Goal: Find specific page/section: Find specific page/section

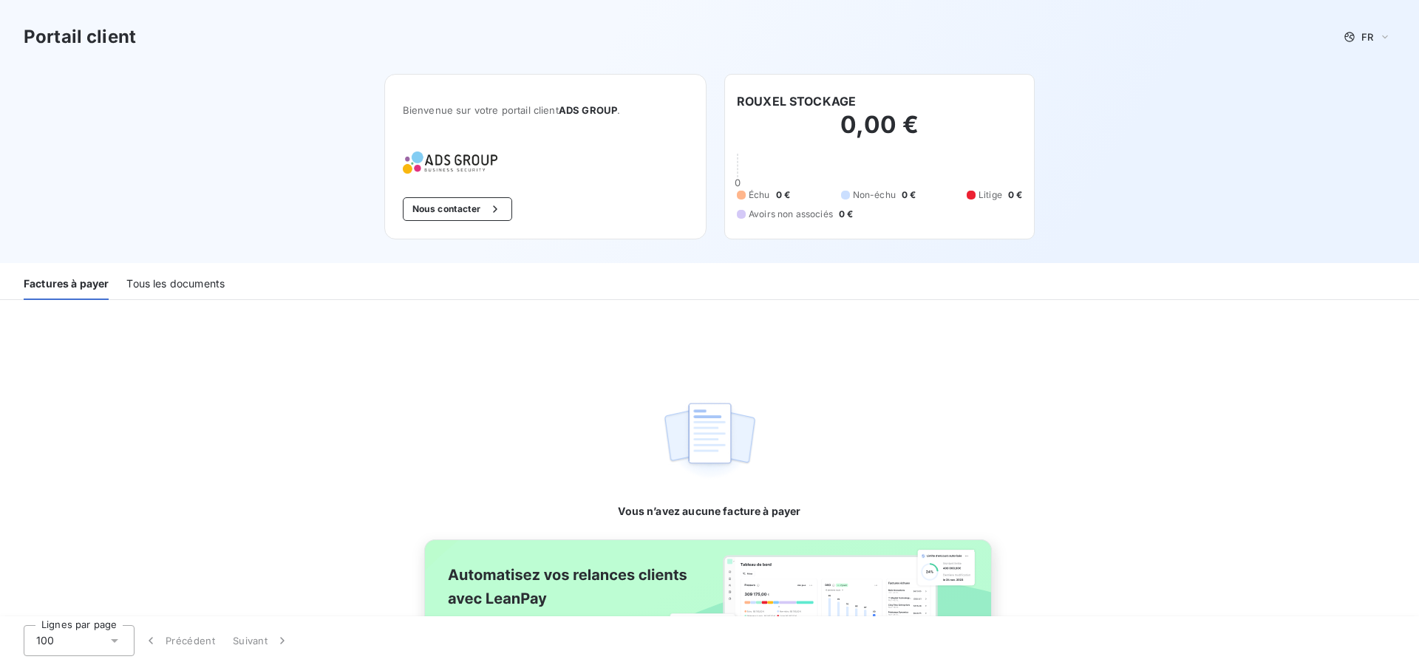
click at [184, 274] on div "Tous les documents" at bounding box center [175, 284] width 98 height 31
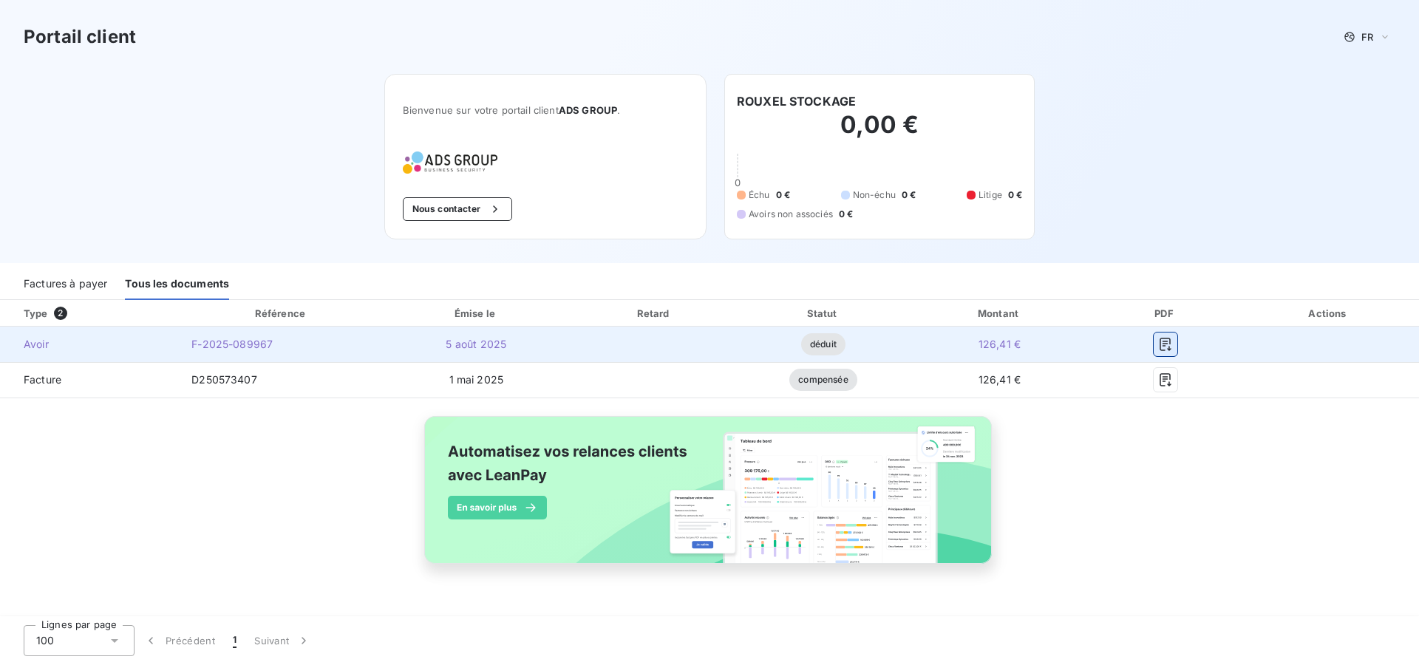
click at [1162, 345] on icon "button" at bounding box center [1165, 344] width 15 height 15
click at [1160, 341] on icon "button" at bounding box center [1164, 344] width 11 height 13
click at [221, 340] on span "F-2025-089967" at bounding box center [231, 344] width 81 height 13
click at [222, 343] on span "F-2025-089967" at bounding box center [231, 344] width 81 height 13
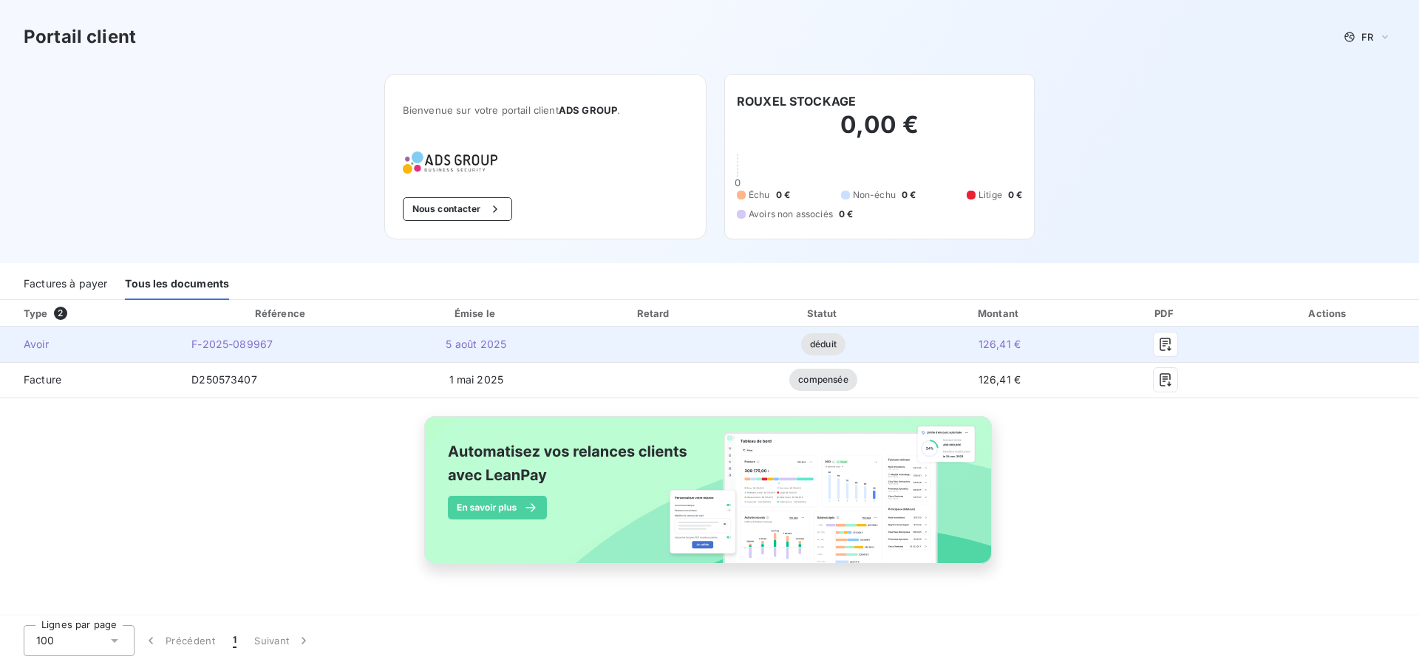
click at [1151, 343] on div at bounding box center [1165, 344] width 123 height 24
click at [1156, 343] on button "button" at bounding box center [1165, 344] width 24 height 24
click at [1169, 342] on icon "button" at bounding box center [1165, 344] width 15 height 15
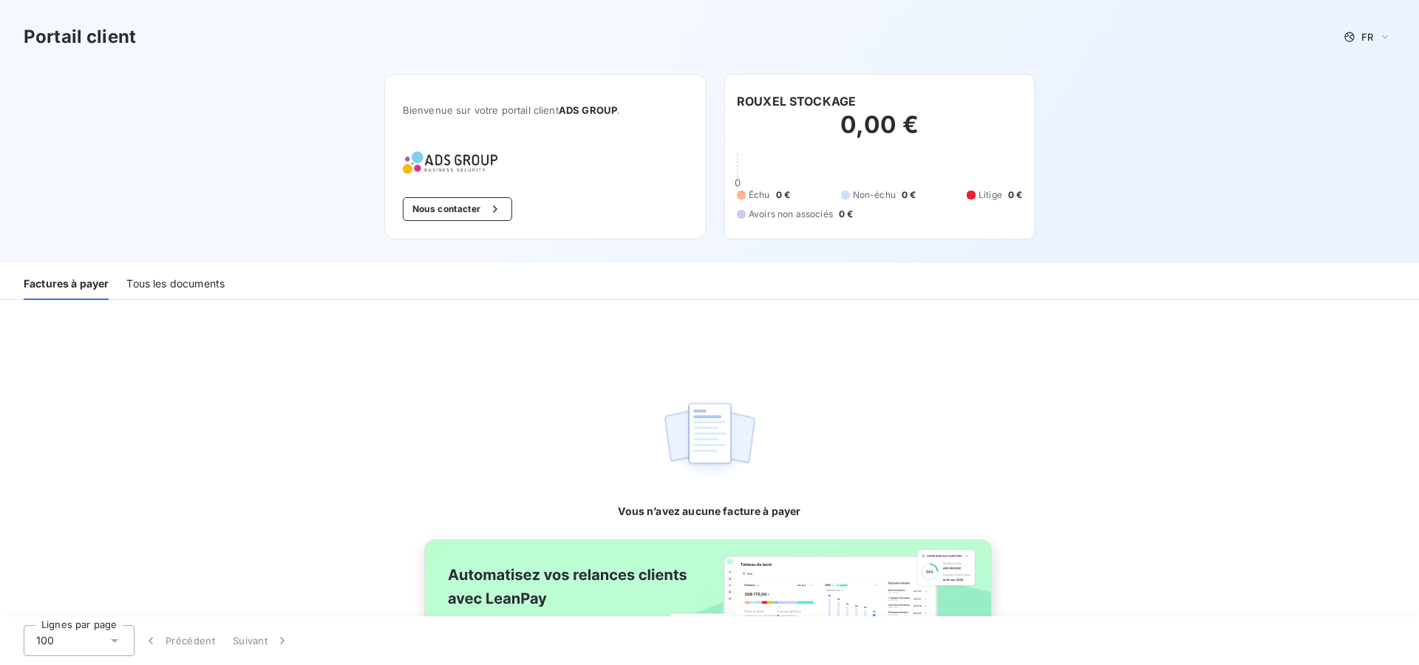
click at [132, 283] on div "Tous les documents" at bounding box center [175, 284] width 98 height 31
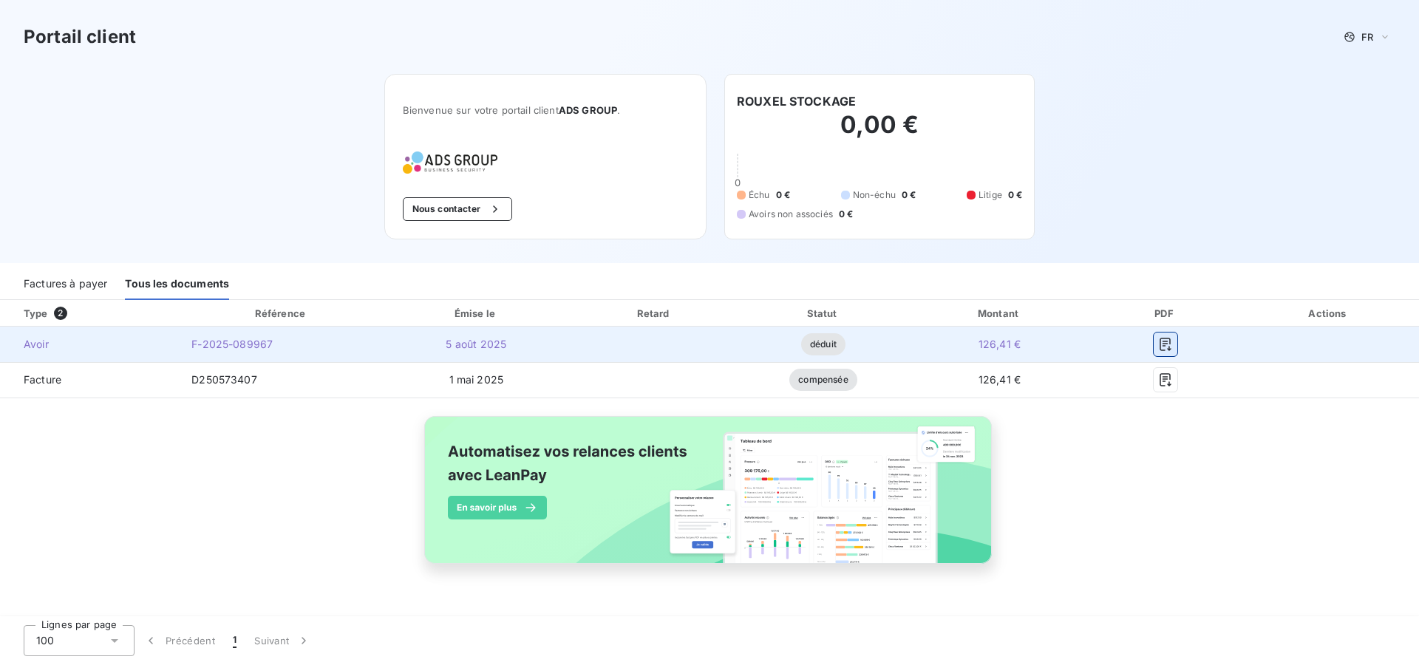
click at [1176, 346] on button "button" at bounding box center [1165, 344] width 24 height 24
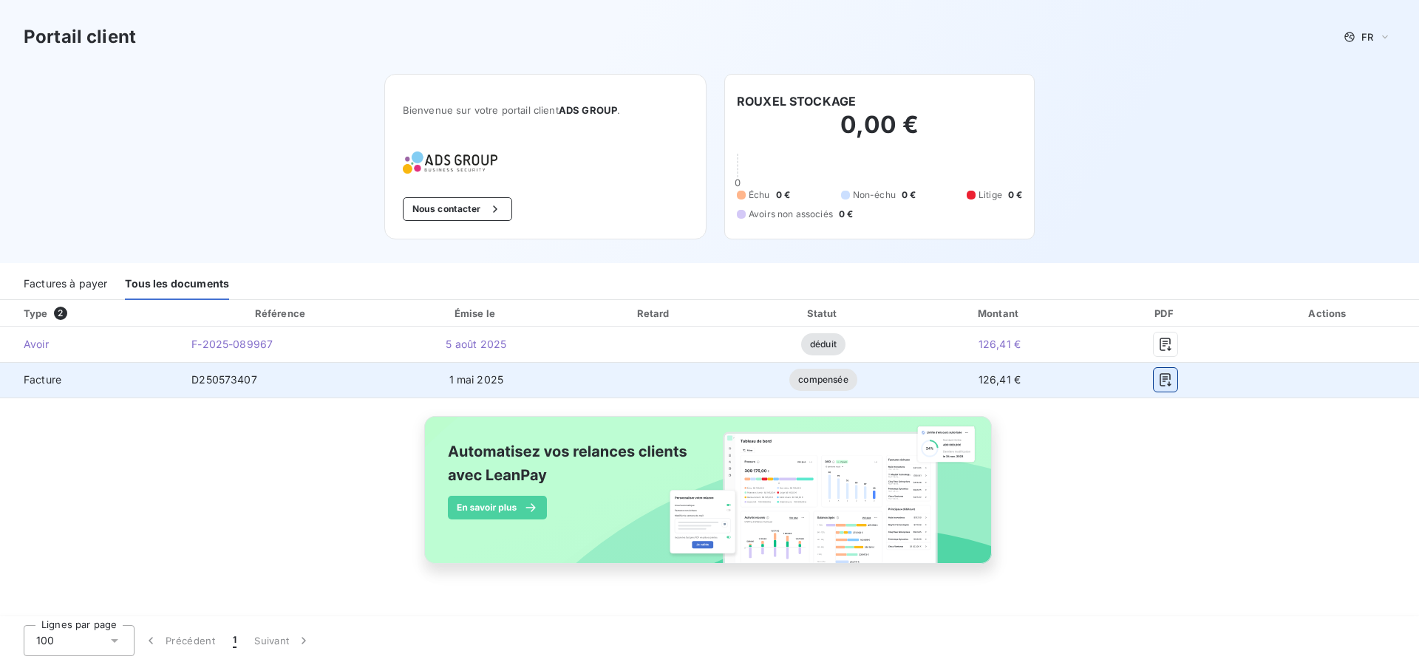
click at [1171, 375] on icon "button" at bounding box center [1165, 379] width 15 height 15
click at [1175, 369] on button "button" at bounding box center [1165, 380] width 24 height 24
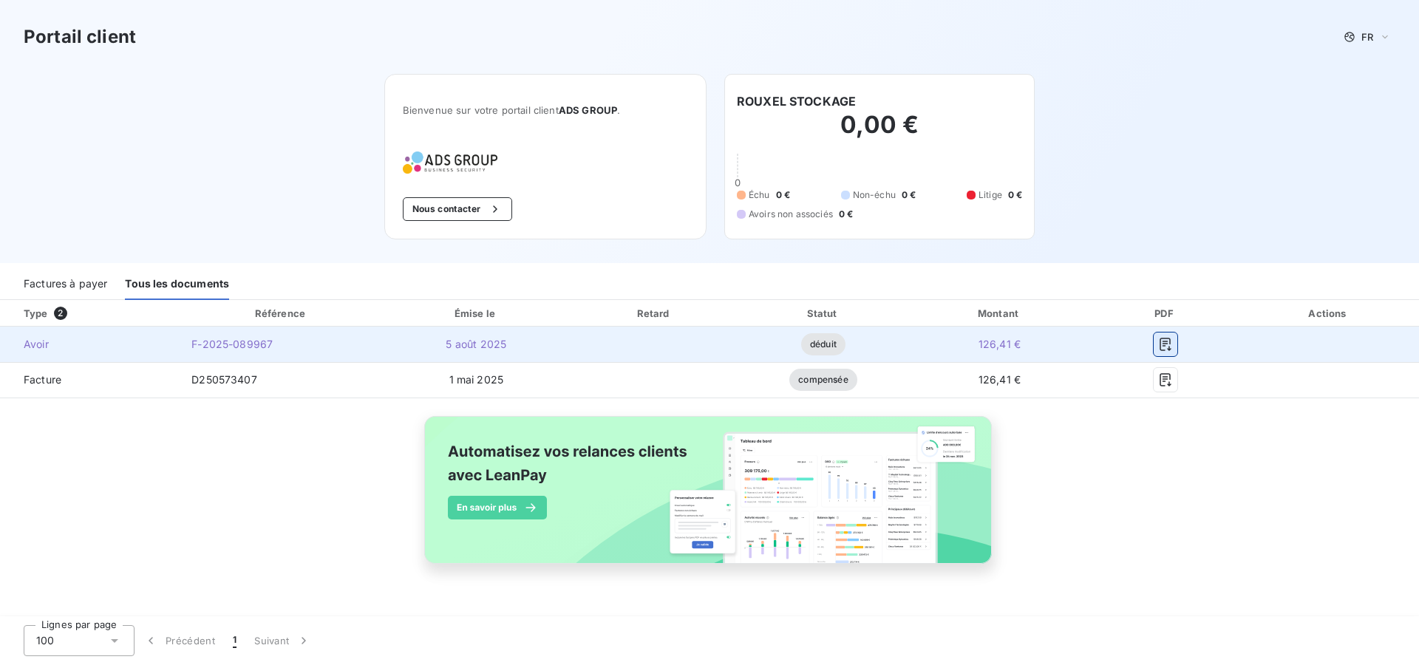
click at [1159, 340] on icon "button" at bounding box center [1165, 344] width 15 height 15
click at [1156, 341] on button "button" at bounding box center [1165, 344] width 24 height 24
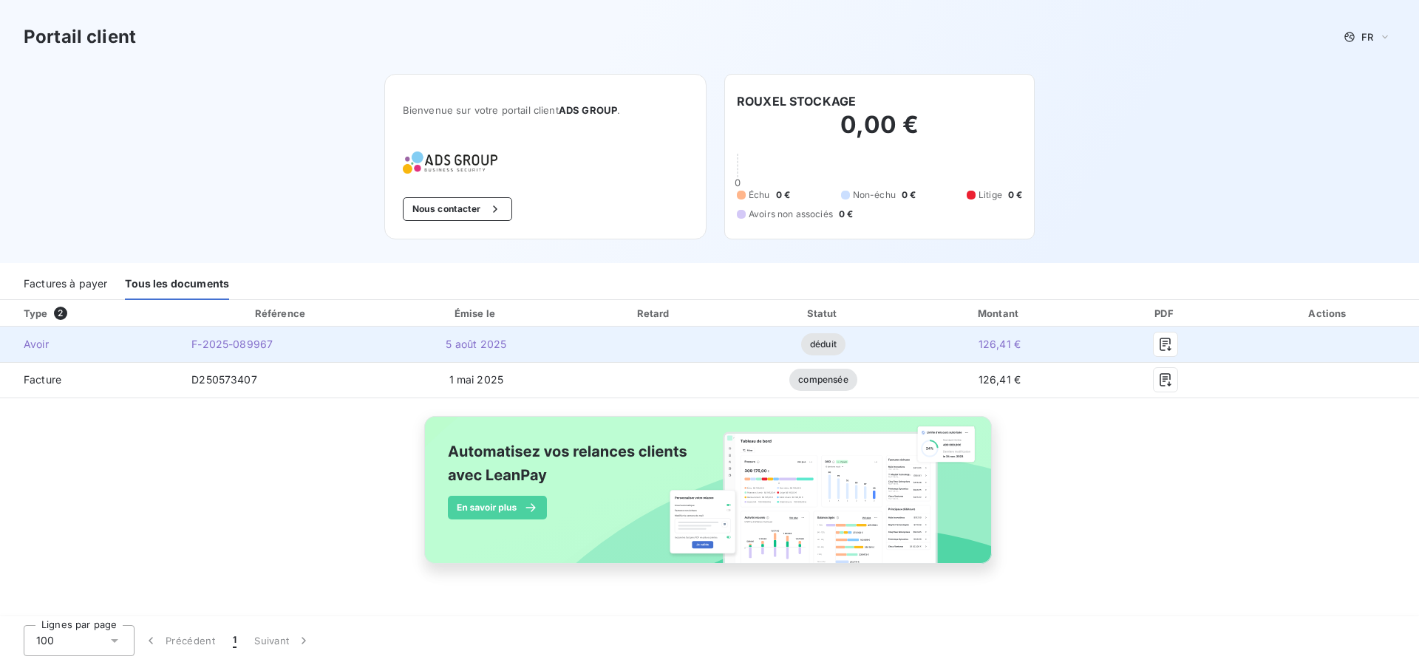
click at [39, 347] on span "Avoir" at bounding box center [90, 344] width 156 height 15
click at [1166, 336] on button "button" at bounding box center [1165, 344] width 24 height 24
click at [24, 346] on span "Avoir" at bounding box center [90, 344] width 156 height 15
click at [262, 343] on span "F-2025-089967" at bounding box center [231, 344] width 81 height 13
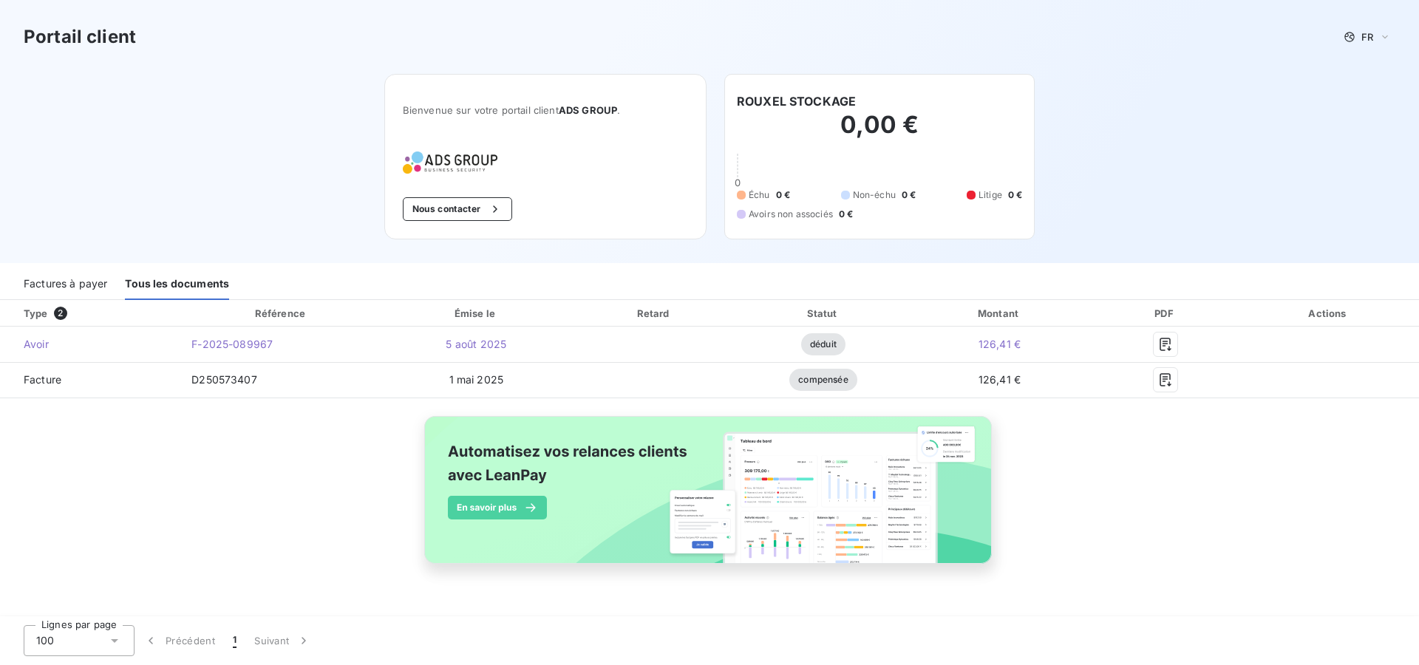
click at [1305, 479] on div "Type 2 Référence Émise le Retard Statut Montant PDF Actions Avoir F-2025-089967…" at bounding box center [709, 449] width 1419 height 298
click at [443, 213] on button "Nous contacter" at bounding box center [457, 209] width 109 height 24
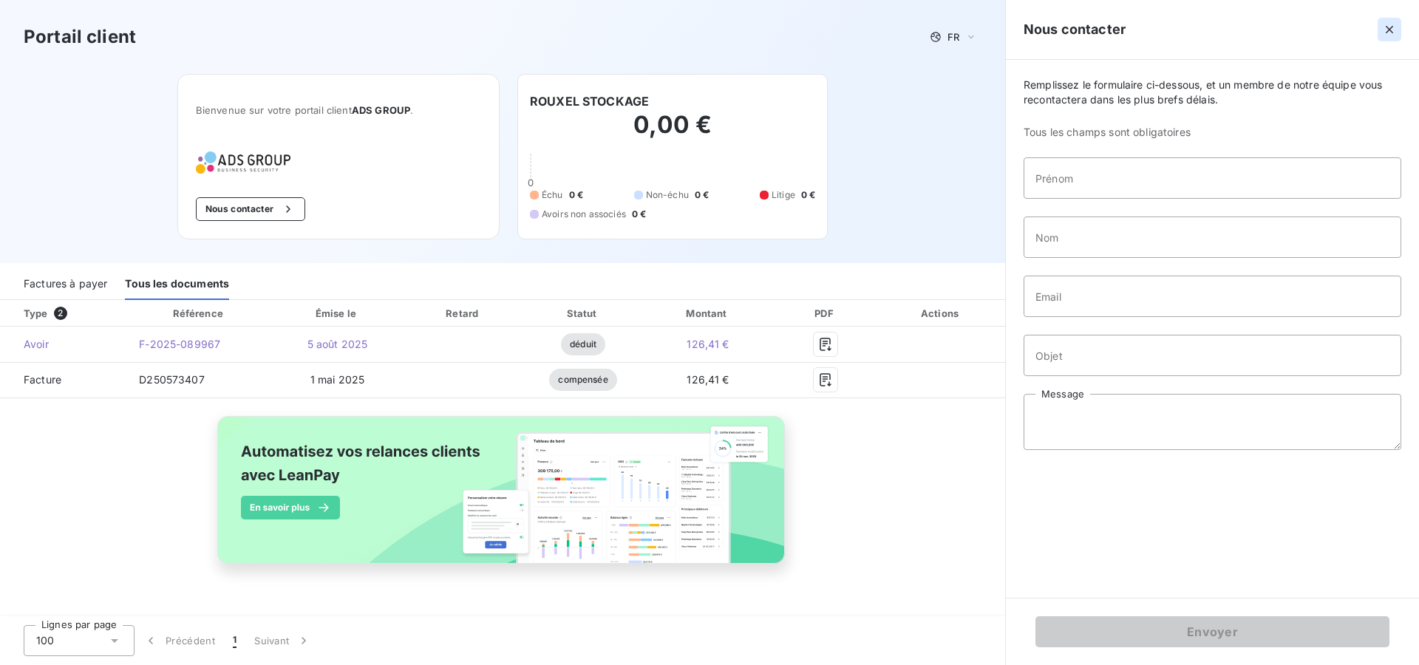
click at [1387, 27] on icon "button" at bounding box center [1388, 29] width 7 height 7
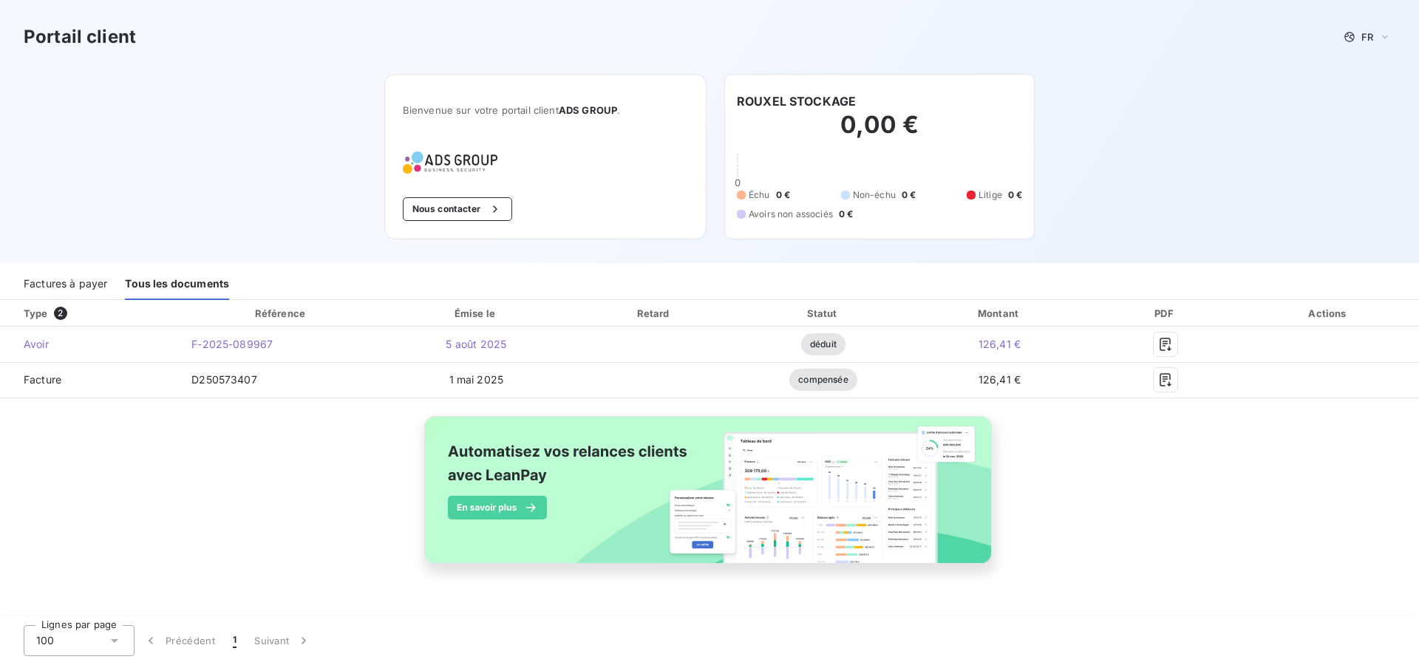
click at [255, 468] on div "Type 2 Référence Émise le Retard Statut Montant PDF Actions Avoir F-2025-089967…" at bounding box center [709, 449] width 1419 height 298
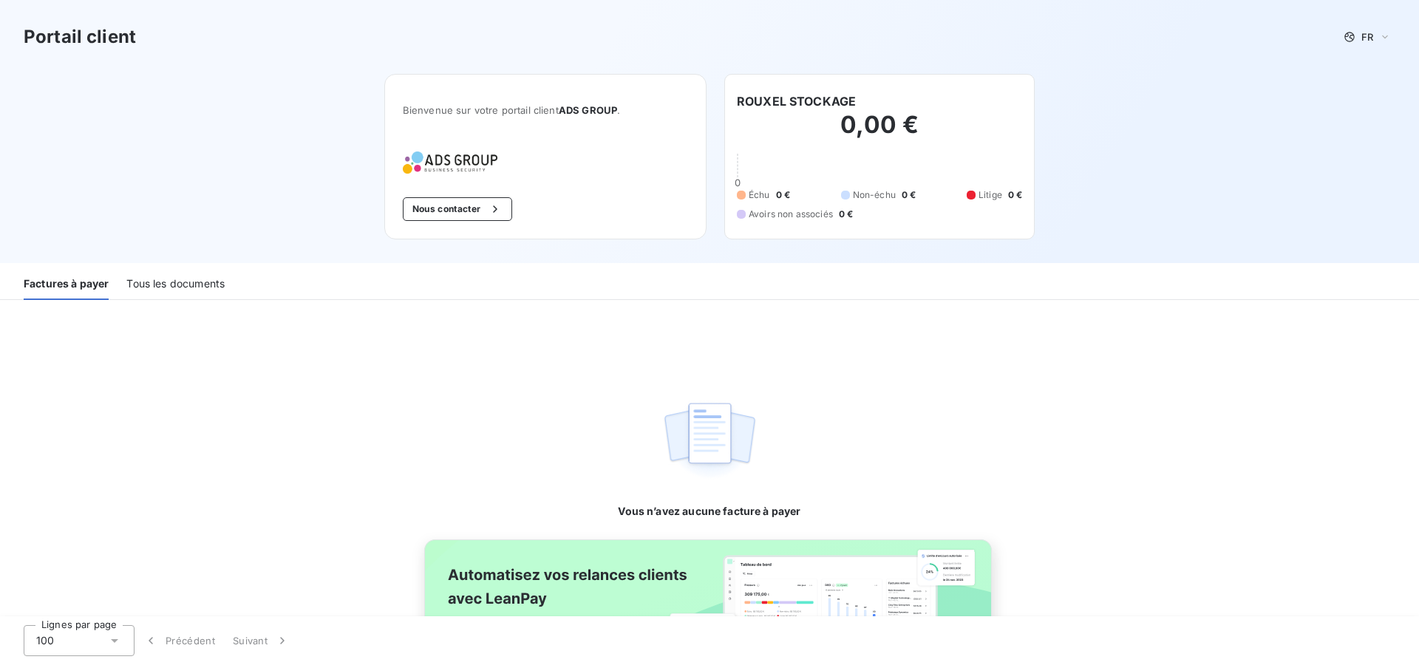
click at [192, 280] on div "Tous les documents" at bounding box center [175, 284] width 98 height 31
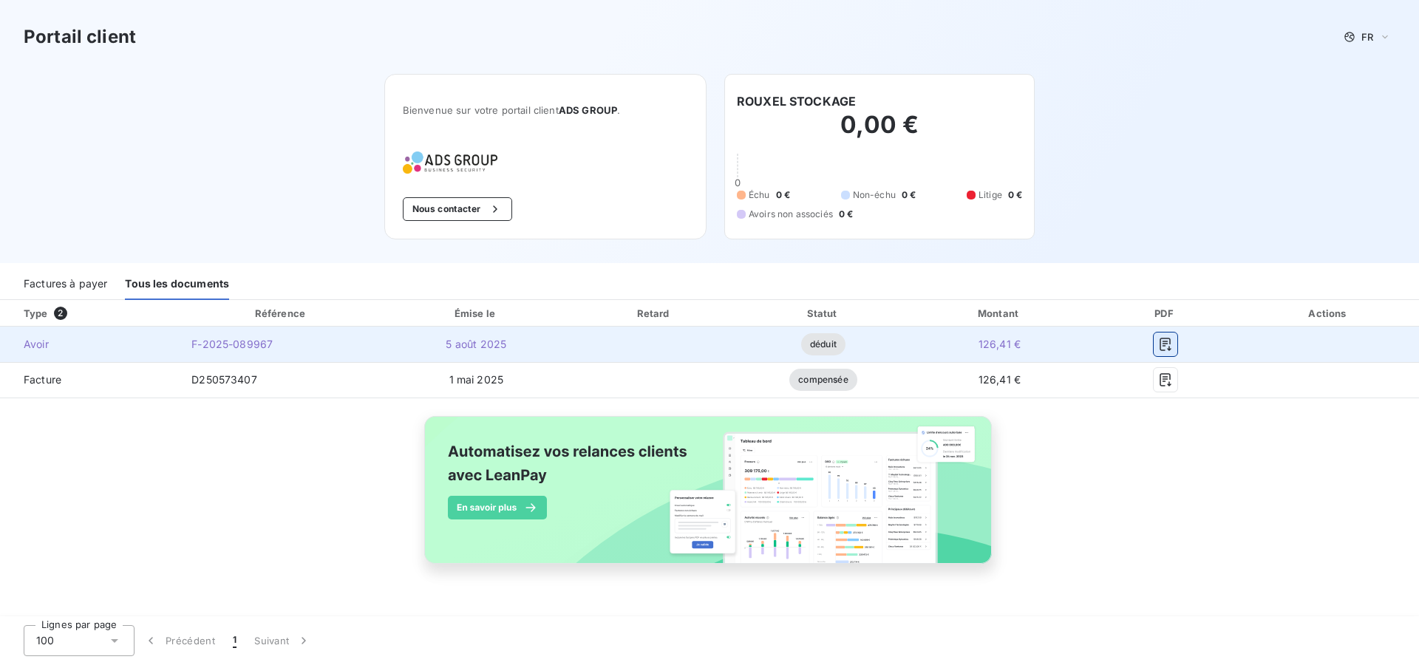
click at [1166, 342] on icon "button" at bounding box center [1165, 344] width 15 height 15
